Goal: Transaction & Acquisition: Download file/media

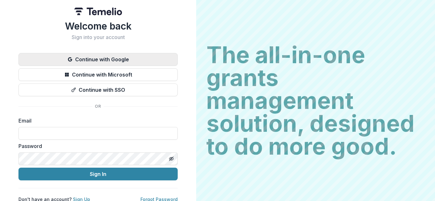
click at [120, 60] on button "Continue with Google" at bounding box center [97, 59] width 159 height 13
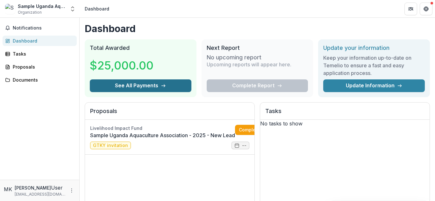
click at [148, 89] on button "See All Payments" at bounding box center [141, 86] width 102 height 13
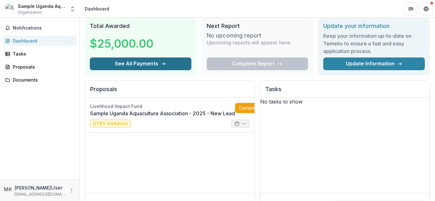
scroll to position [18, 0]
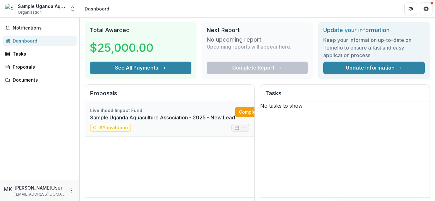
click at [124, 122] on link "Sample Uganda Aquaculture Association - 2025 - New Lead" at bounding box center [162, 118] width 145 height 8
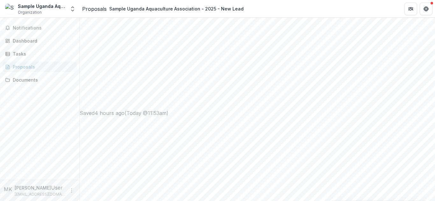
scroll to position [255, 0]
click at [33, 82] on div "Documents" at bounding box center [42, 80] width 59 height 7
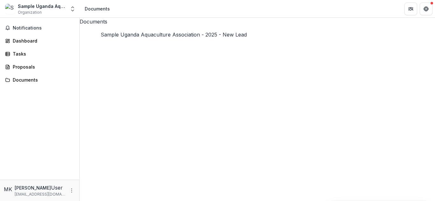
click at [89, 46] on icon at bounding box center [257, 202] width 355 height 355
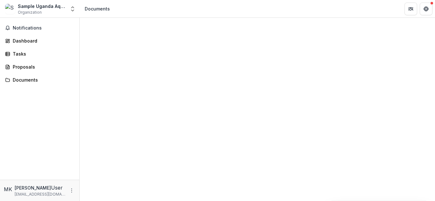
scroll to position [101, 0]
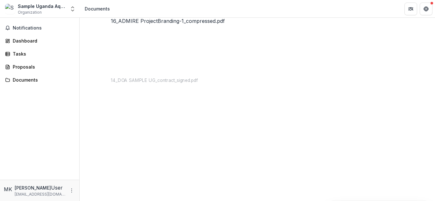
scroll to position [5, 0]
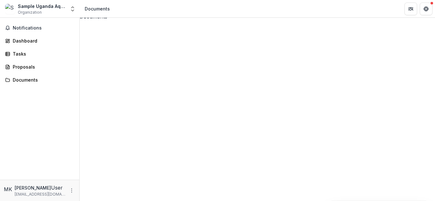
drag, startPoint x: 268, startPoint y: 30, endPoint x: 277, endPoint y: 27, distance: 9.3
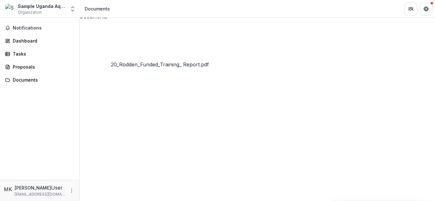
scroll to position [37, 0]
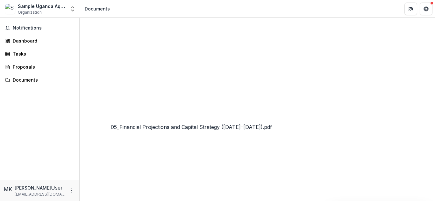
scroll to position [101, 0]
